Goal: Task Accomplishment & Management: Use online tool/utility

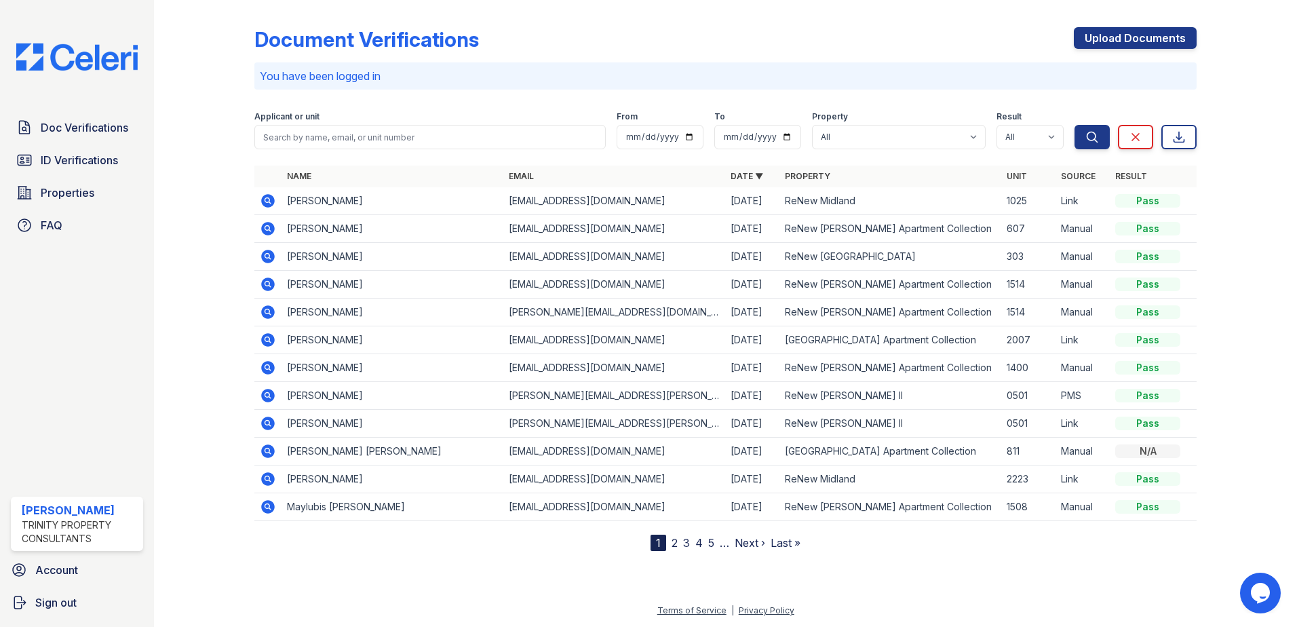
drag, startPoint x: 81, startPoint y: 164, endPoint x: 161, endPoint y: 140, distance: 82.9
click at [81, 164] on span "ID Verifications" at bounding box center [79, 160] width 77 height 16
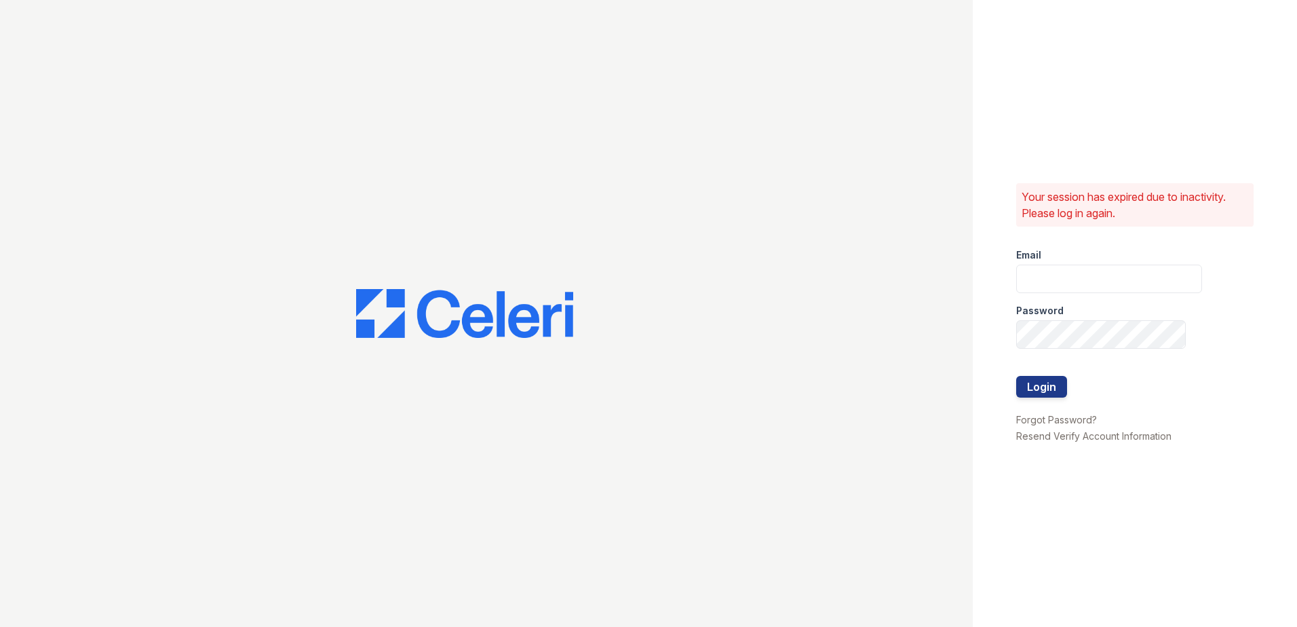
type input "scraig@trinity-pm.com"
click at [1034, 383] on button "Login" at bounding box center [1041, 387] width 51 height 22
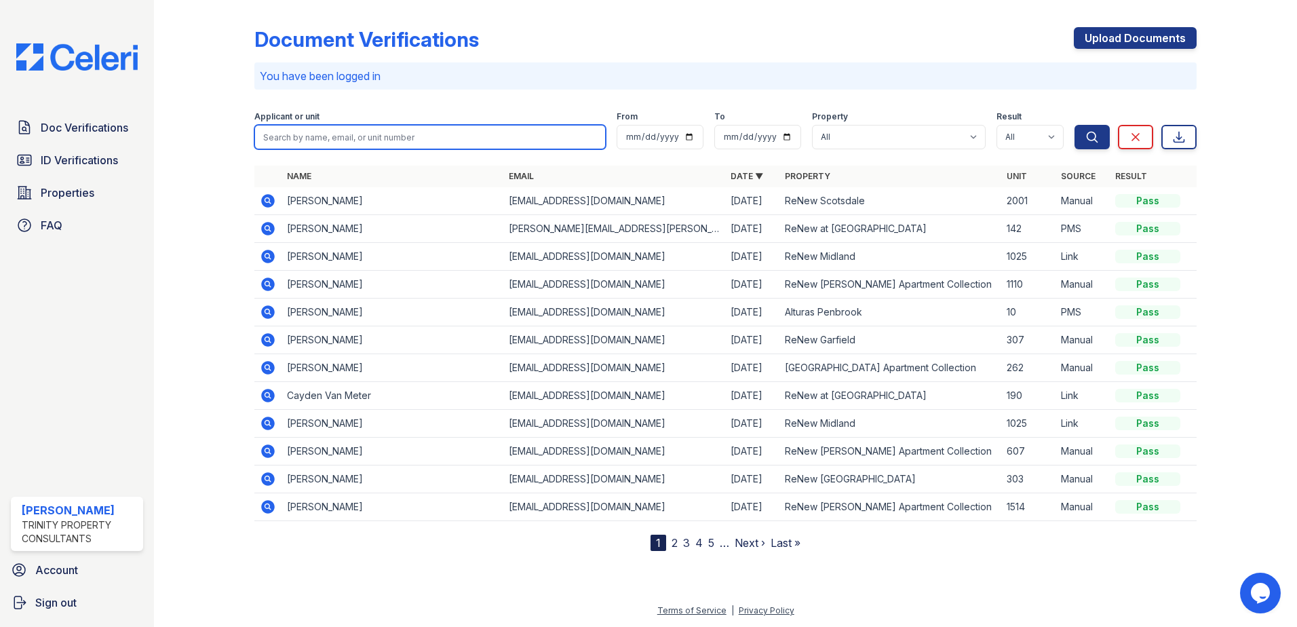
click at [349, 140] on input "search" at bounding box center [429, 137] width 351 height 24
type input "[PERSON_NAME]"
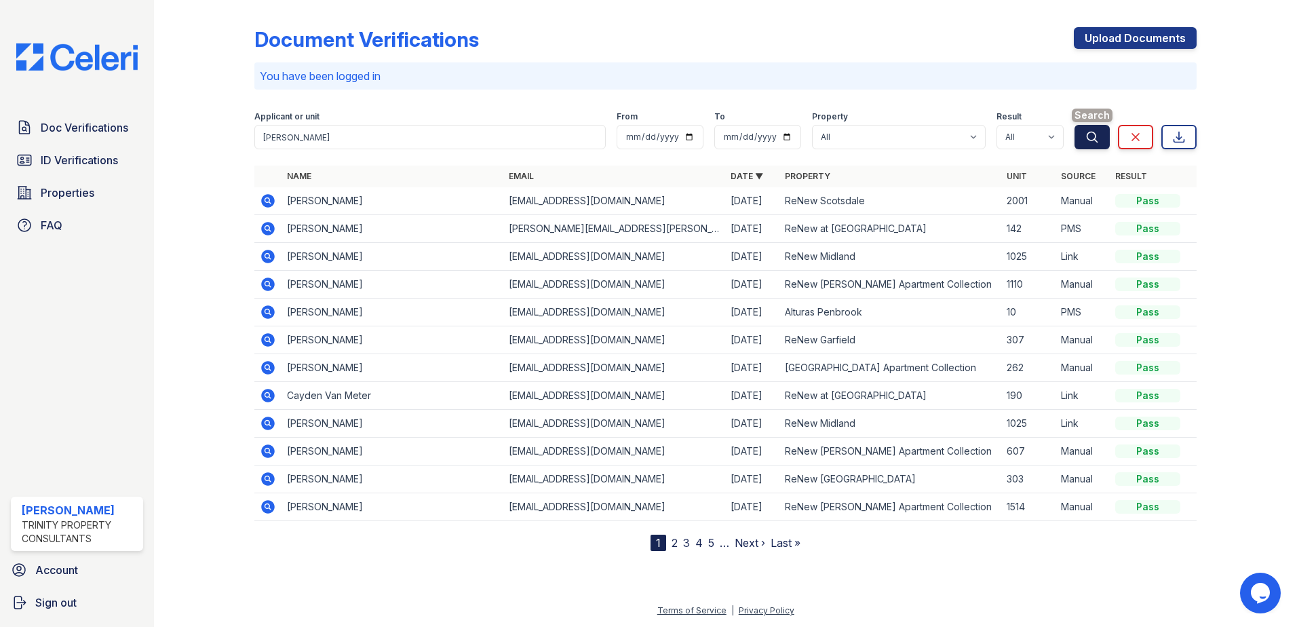
click at [1087, 143] on icon "submit" at bounding box center [1093, 137] width 14 height 14
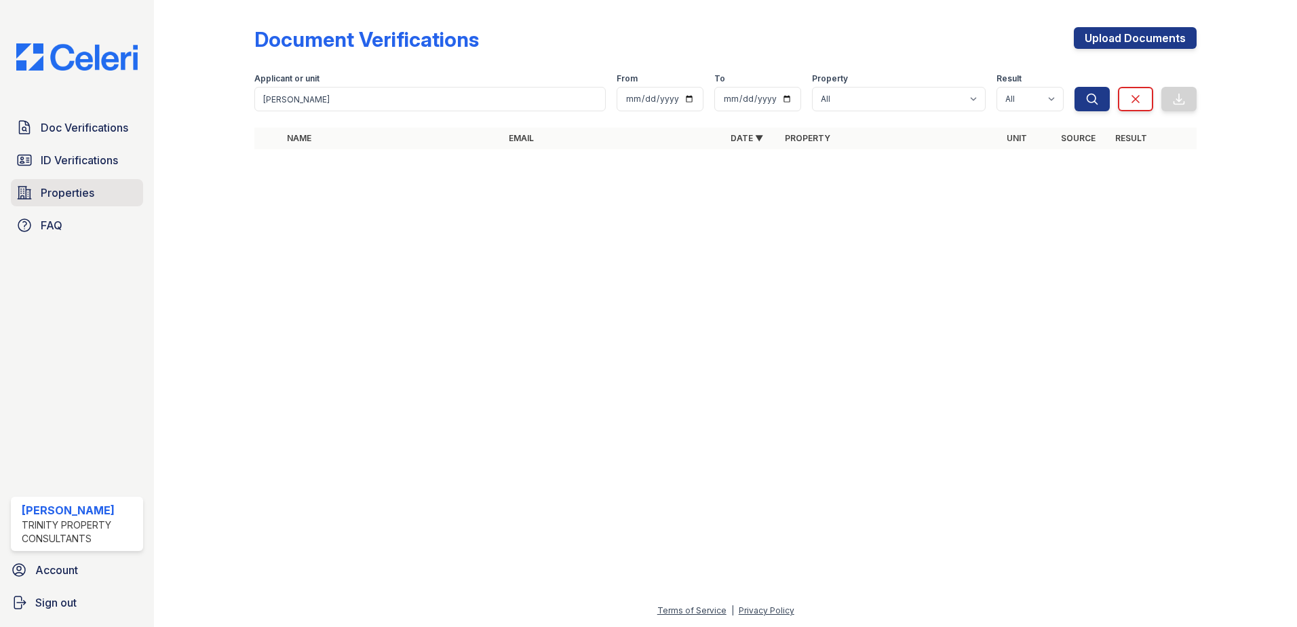
click at [69, 193] on span "Properties" at bounding box center [68, 193] width 54 height 16
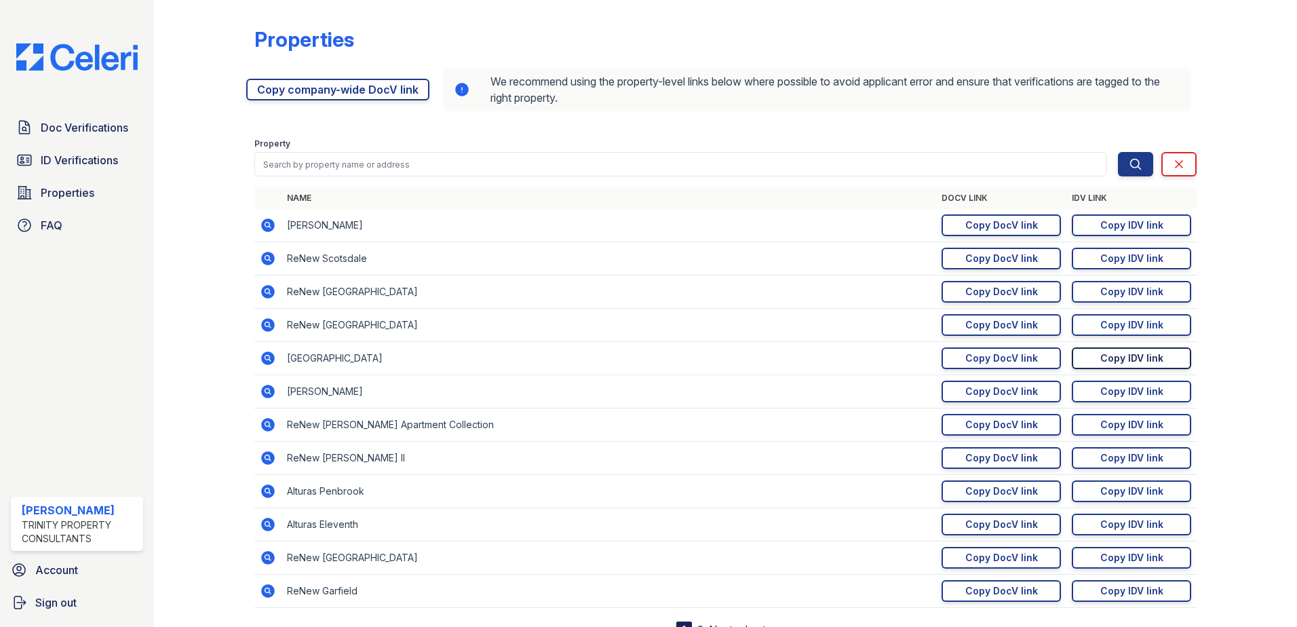
click at [1113, 359] on div "Copy IDV link" at bounding box center [1132, 358] width 63 height 14
